Goal: Information Seeking & Learning: Check status

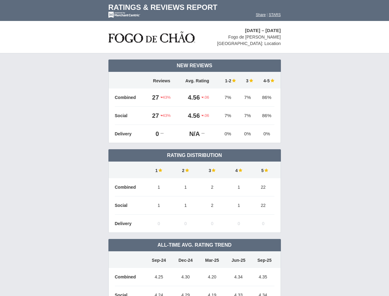
click at [194, 149] on td "Rating Distribution" at bounding box center [194, 155] width 173 height 12
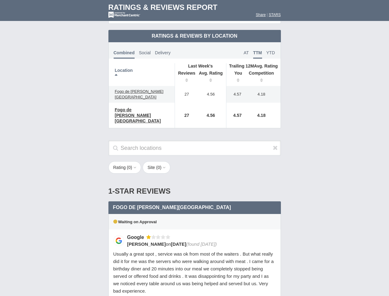
scroll to position [299, 0]
click at [194, 161] on div "Rating ( 0 ) 1 2 3 4 5 Site ( 0 ) Group Social Site Google Yelp 1" at bounding box center [194, 170] width 185 height 19
click at [142, 69] on th "Location" at bounding box center [142, 74] width 66 height 23
click at [185, 72] on th "Reviews" at bounding box center [185, 77] width 21 height 17
click at [211, 72] on th "Avg. Rating" at bounding box center [211, 77] width 31 height 17
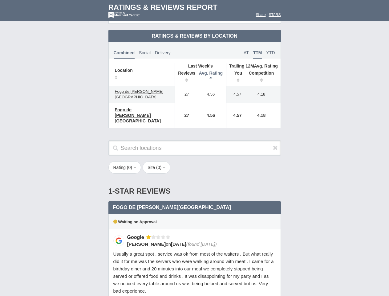
click at [236, 72] on th "You" at bounding box center [235, 77] width 19 height 17
click at [263, 72] on th "Competition" at bounding box center [263, 77] width 35 height 17
click at [195, 214] on div "Waiting on Approval" at bounding box center [194, 221] width 173 height 15
click at [275, 145] on icon at bounding box center [275, 148] width 5 height 6
click at [125, 161] on button "Rating ( 0 )" at bounding box center [124, 167] width 33 height 12
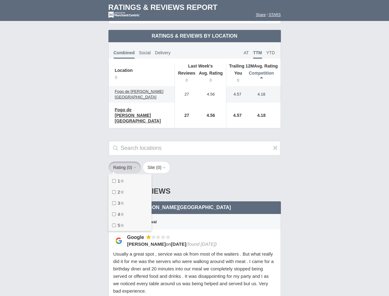
click at [158, 161] on button "Site ( 0 )" at bounding box center [157, 167] width 28 height 12
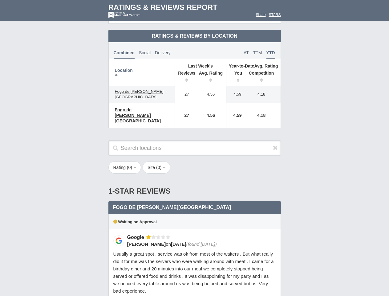
scroll to position [299, 0]
click at [194, 161] on div "Rating ( 0 ) 1 2 3 4 5 Site ( 0 ) Group Social Site Google Yelp 1" at bounding box center [194, 170] width 185 height 19
